Goal: Information Seeking & Learning: Learn about a topic

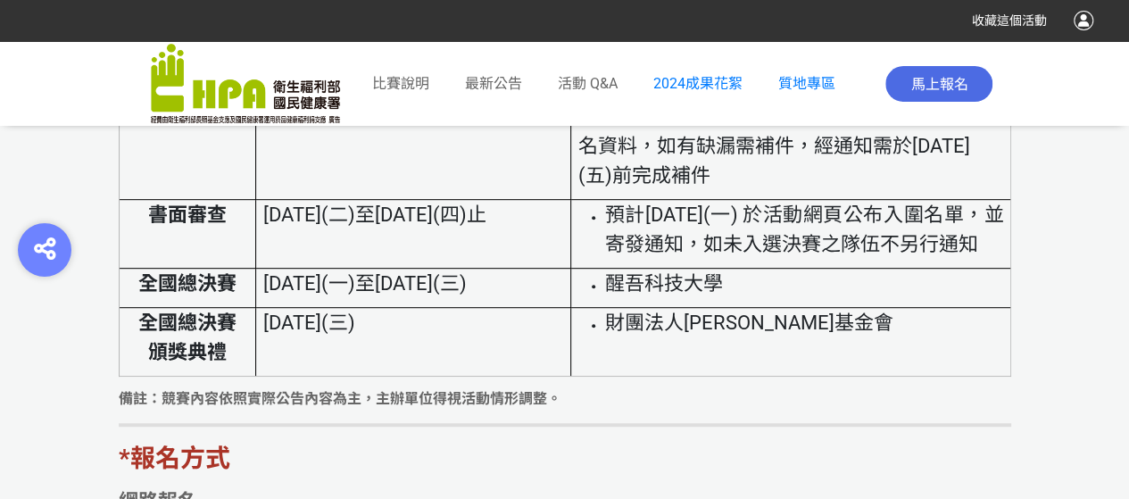
scroll to position [3660, 0]
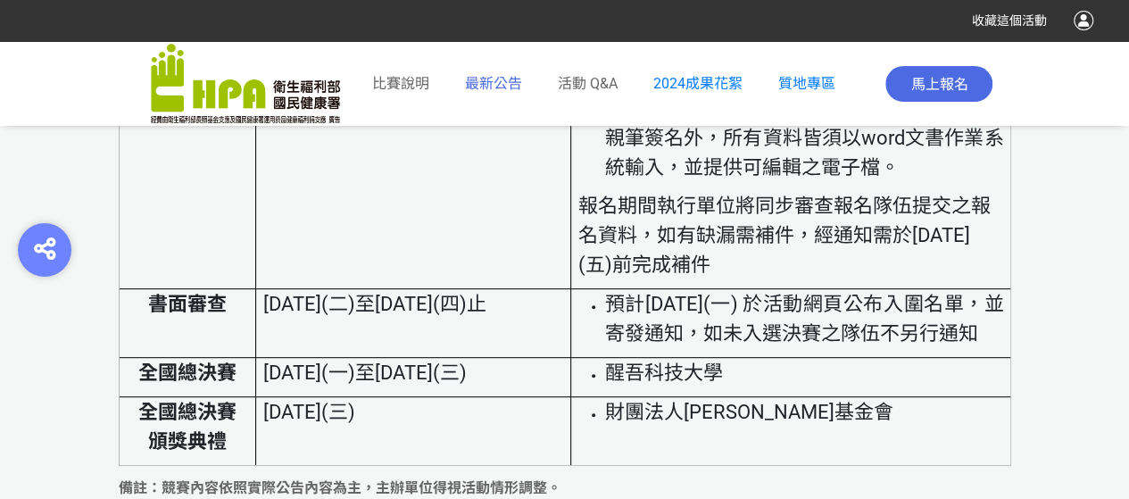
click at [478, 80] on span "最新公告" at bounding box center [493, 83] width 57 height 17
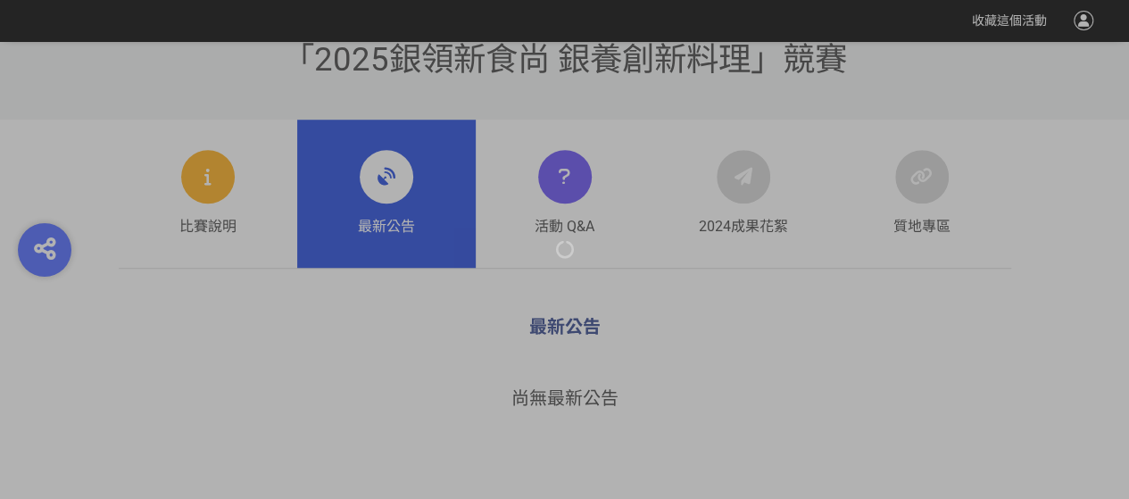
scroll to position [575, 0]
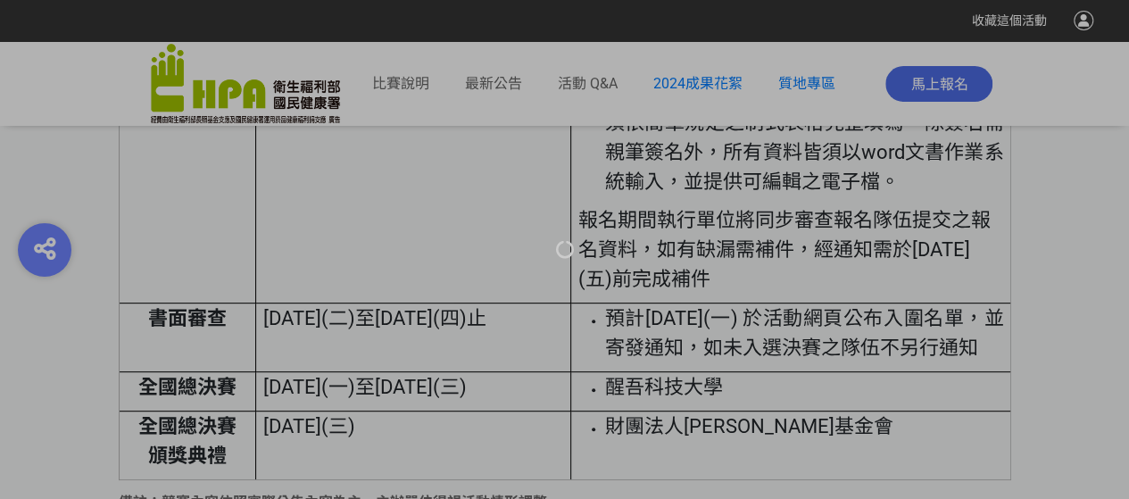
scroll to position [3660, 0]
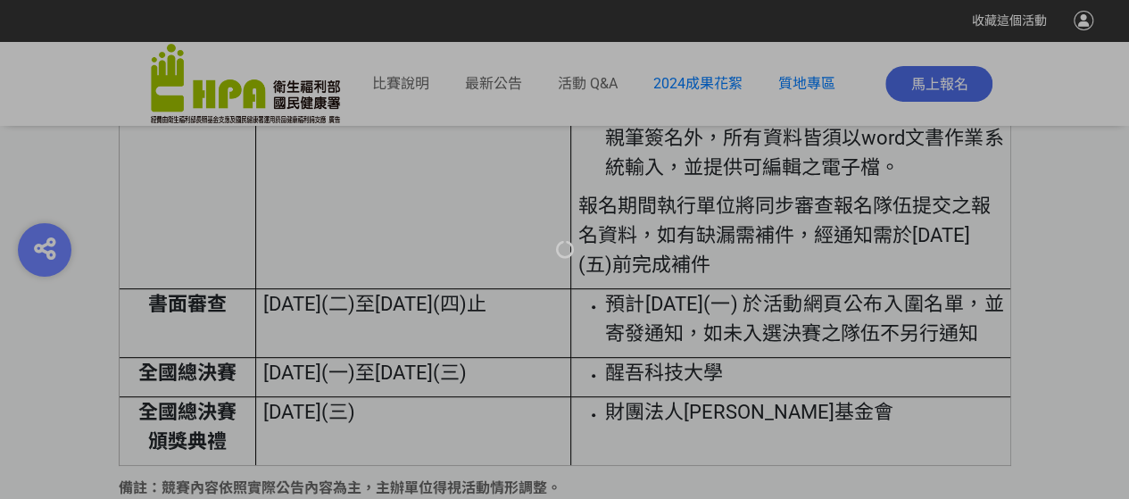
click at [653, 338] on div at bounding box center [564, 249] width 1129 height 499
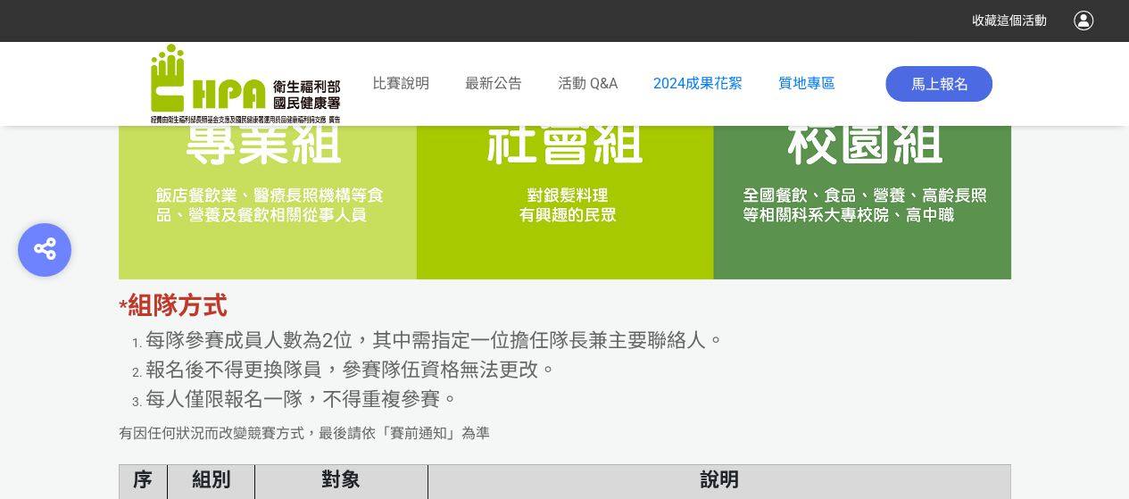
scroll to position [2289, 0]
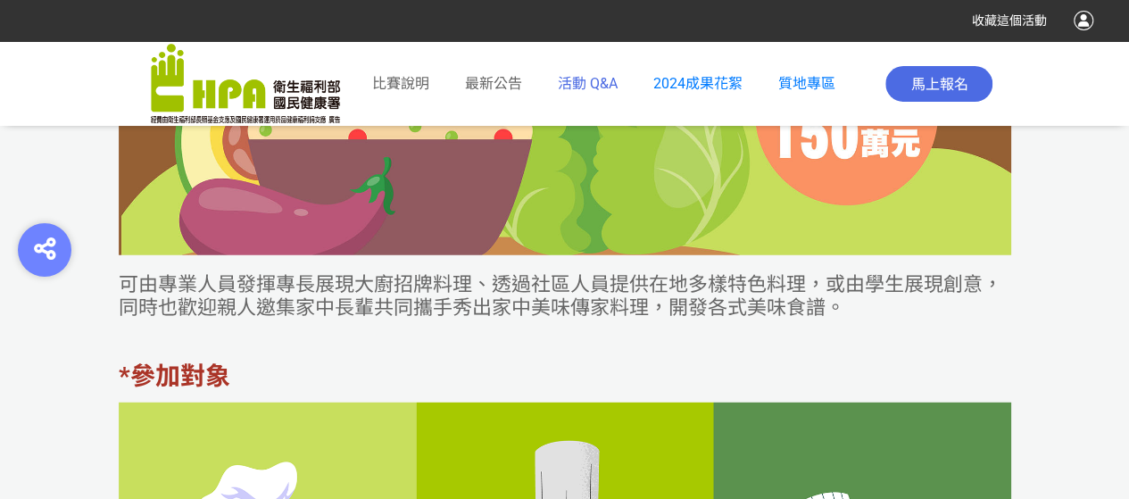
click at [582, 83] on span "活動 Q&A" at bounding box center [588, 83] width 60 height 17
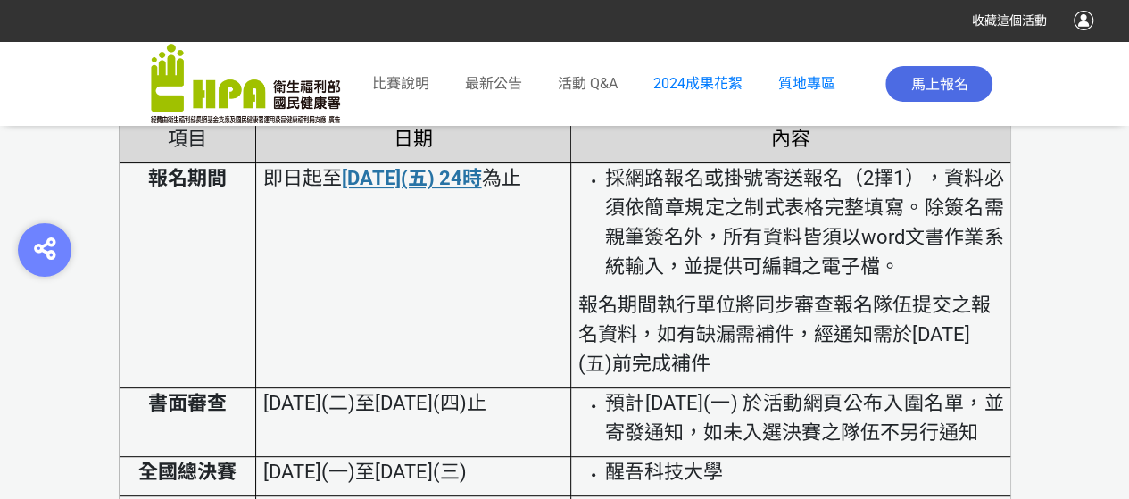
scroll to position [3660, 0]
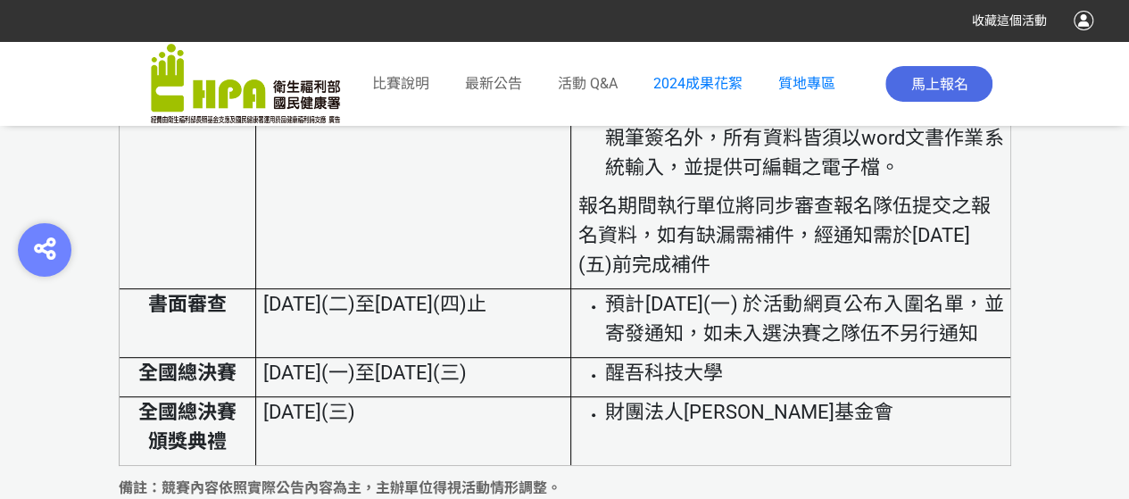
click at [770, 326] on span "預計[DATE](一) 於活動網頁公布入圍名單，並寄發通知，如未入選決賽之隊伍不另行通知" at bounding box center [804, 319] width 399 height 52
click at [878, 326] on span "預計[DATE](一) 於活動網頁公布入圍名單，並寄發通知，如未入選決賽之隊伍不另行通知" at bounding box center [804, 319] width 399 height 52
click at [991, 322] on li "預計[DATE](一) 於活動網頁公布入圍名單，並寄發通知，如未入選決賽之隊伍不另行通知" at bounding box center [804, 318] width 399 height 59
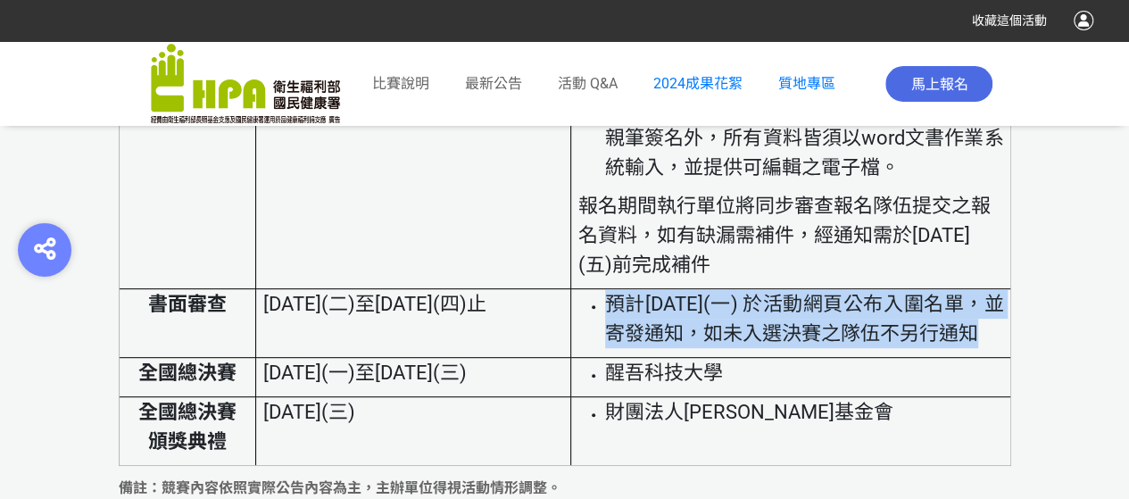
click at [991, 322] on li "預計[DATE](一) 於活動網頁公布入圍名單，並寄發通知，如未入選決賽之隊伍不另行通知" at bounding box center [804, 318] width 399 height 59
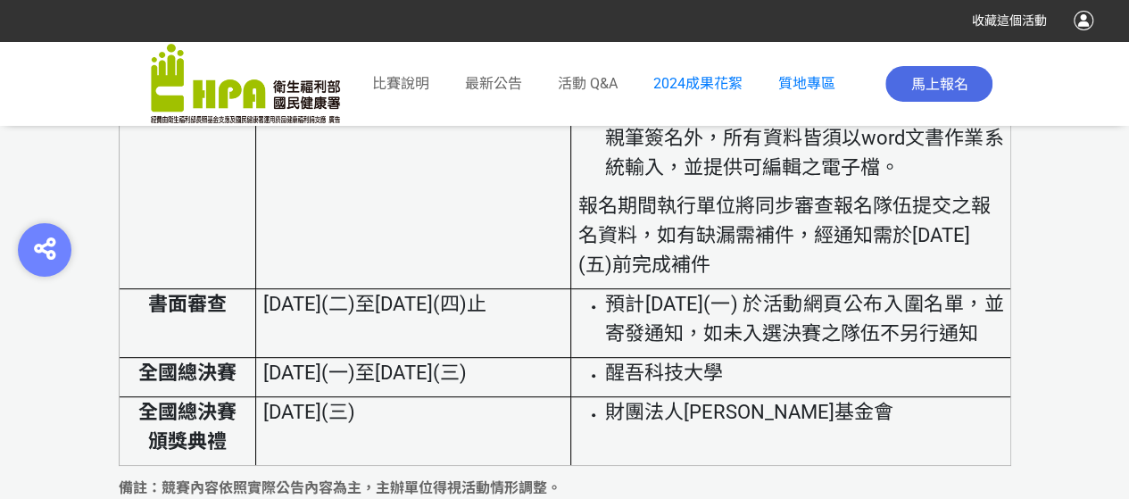
click at [416, 236] on td "即日起至 114年6月13日(五) 24時 為止" at bounding box center [413, 176] width 315 height 225
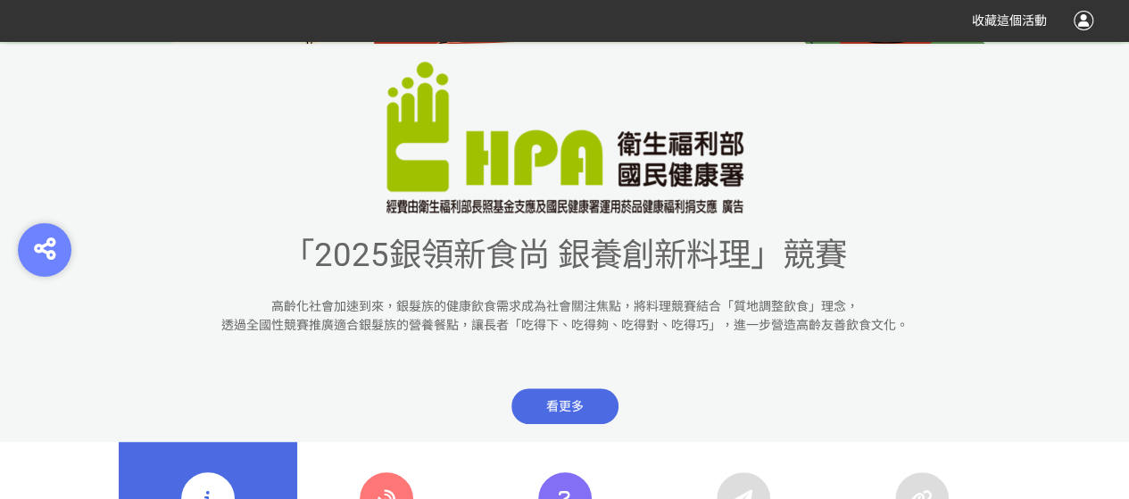
scroll to position [357, 0]
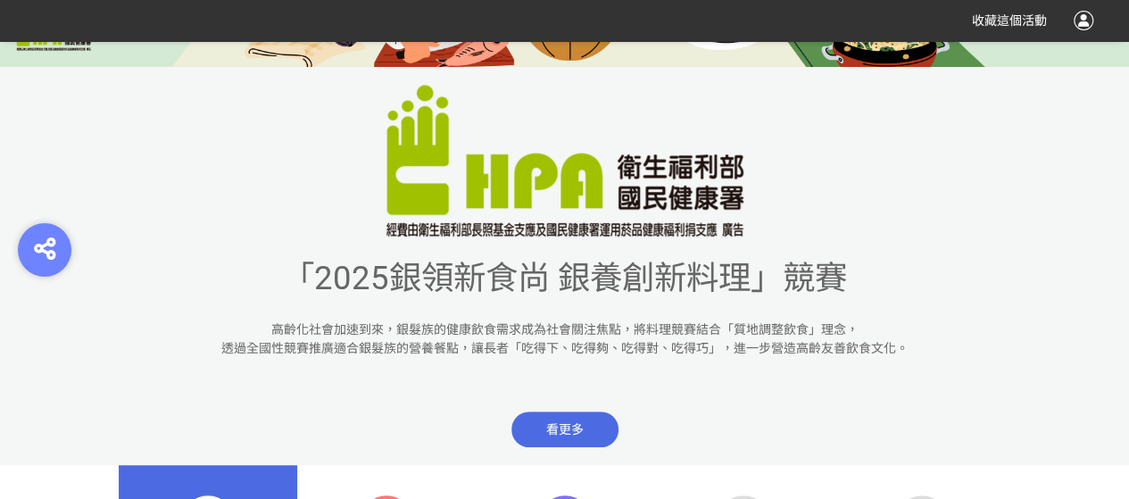
click at [357, 288] on span "「2025銀領新食尚 銀養創新料理」競賽" at bounding box center [564, 278] width 565 height 38
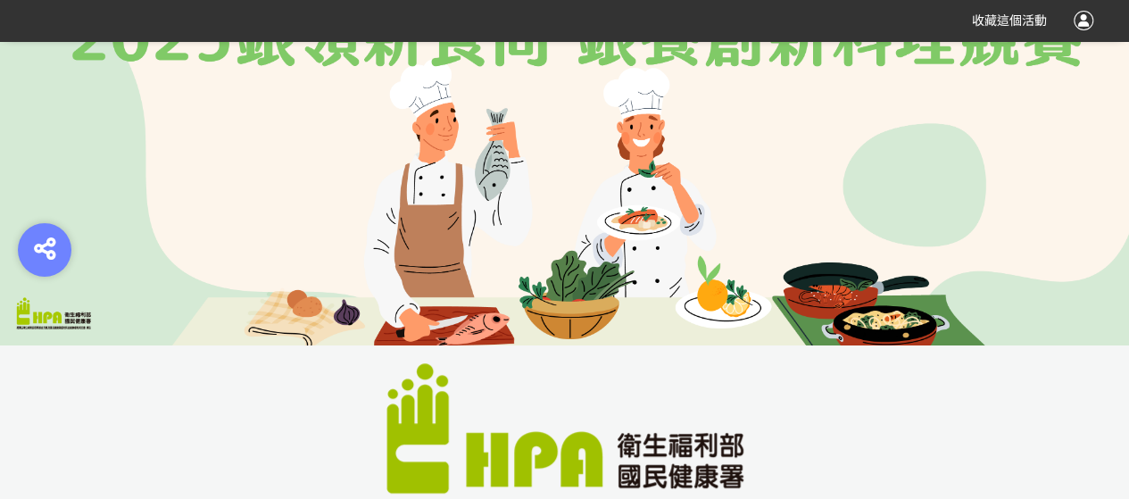
scroll to position [0, 0]
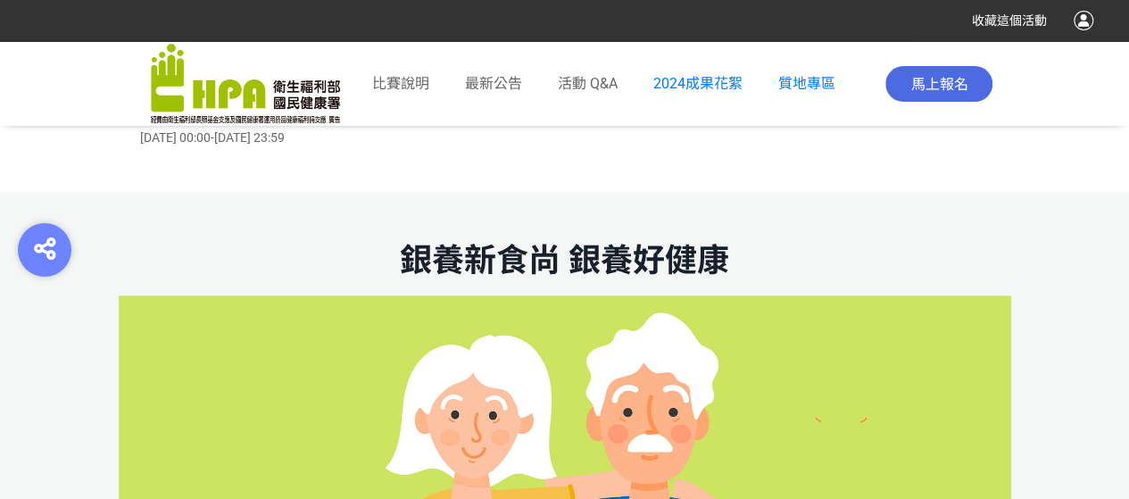
scroll to position [1160, 0]
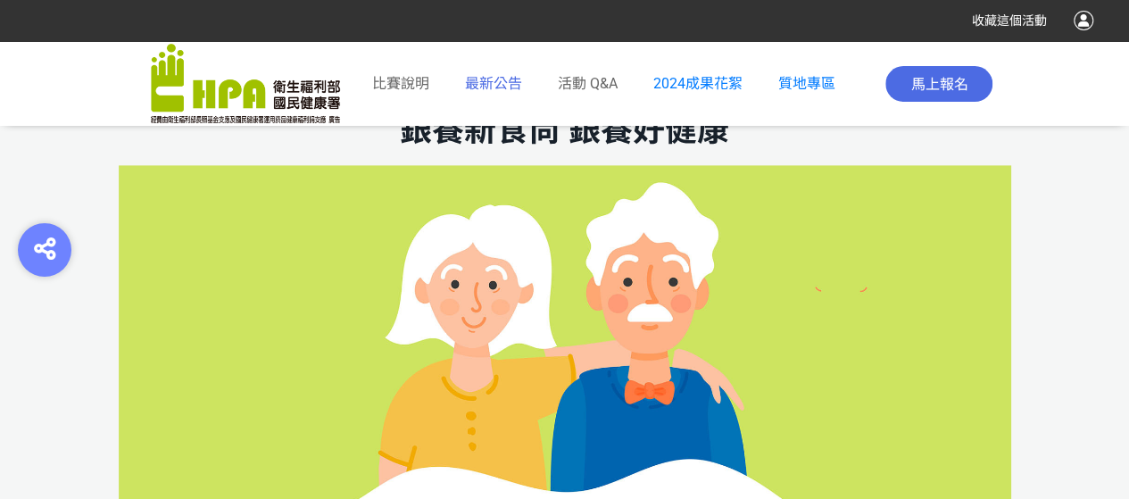
click at [495, 88] on span "最新公告" at bounding box center [493, 83] width 57 height 17
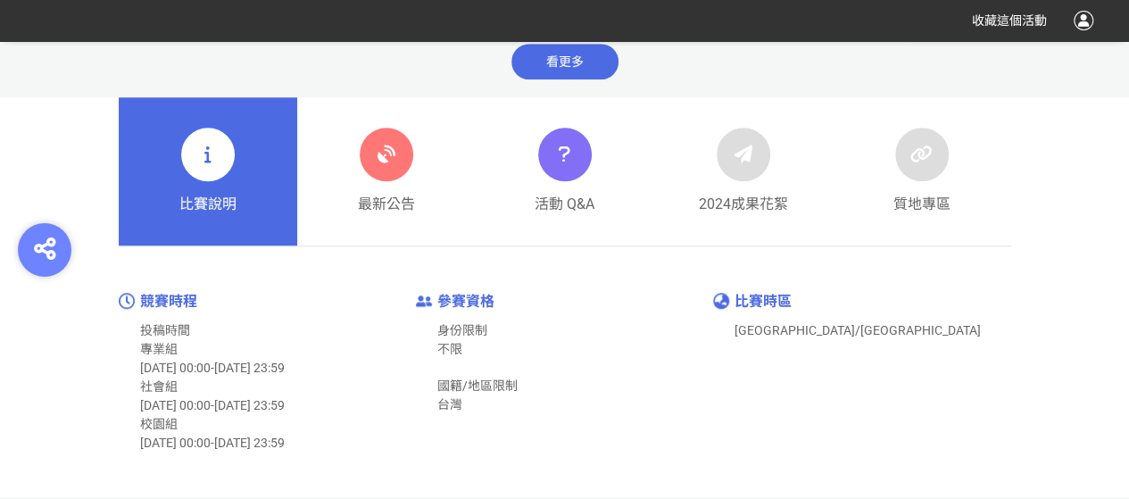
scroll to position [625, 0]
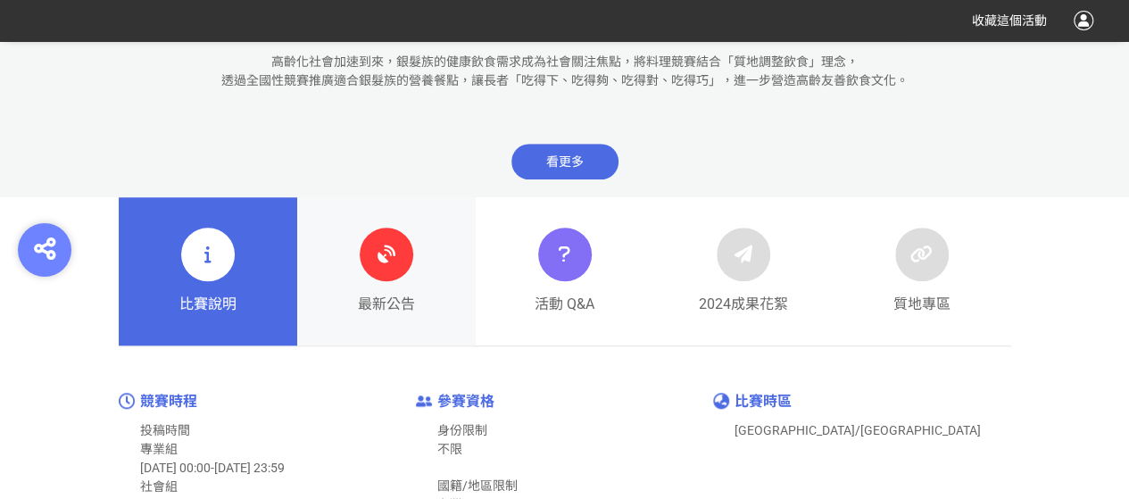
click at [398, 275] on div at bounding box center [387, 255] width 54 height 54
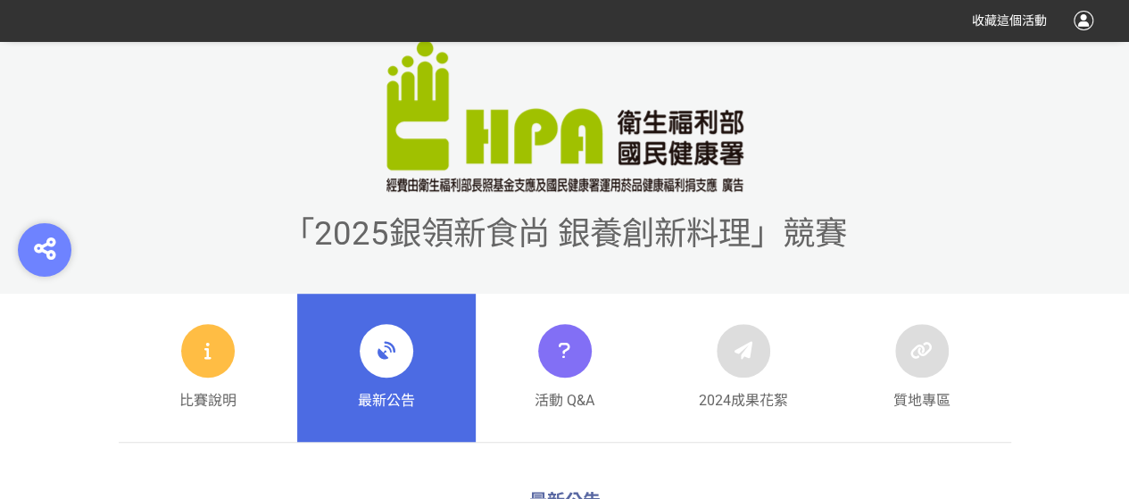
scroll to position [396, 0]
